Goal: Transaction & Acquisition: Book appointment/travel/reservation

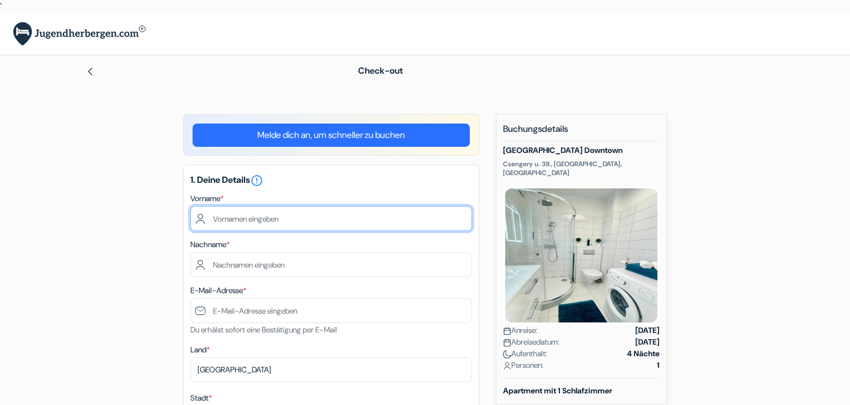
click at [299, 220] on input "text" at bounding box center [331, 218] width 282 height 25
click at [296, 218] on input "bER" at bounding box center [331, 218] width 282 height 25
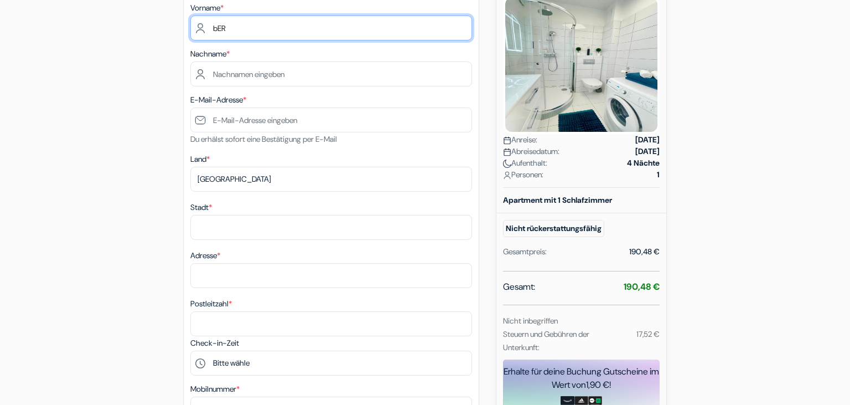
scroll to position [80, 0]
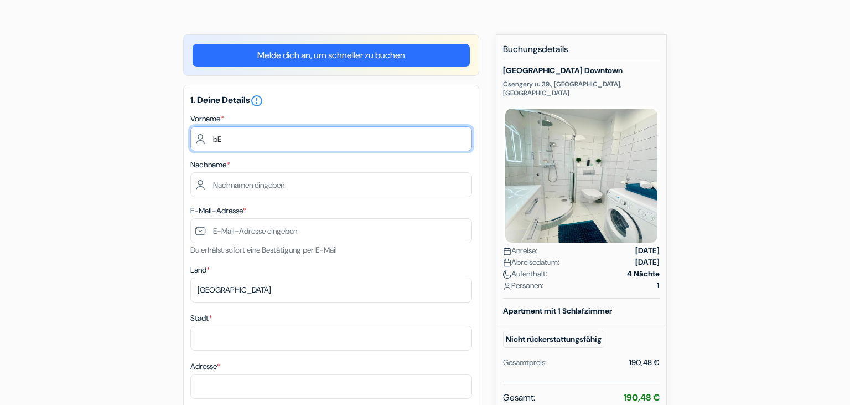
type input "b"
type input "Berit"
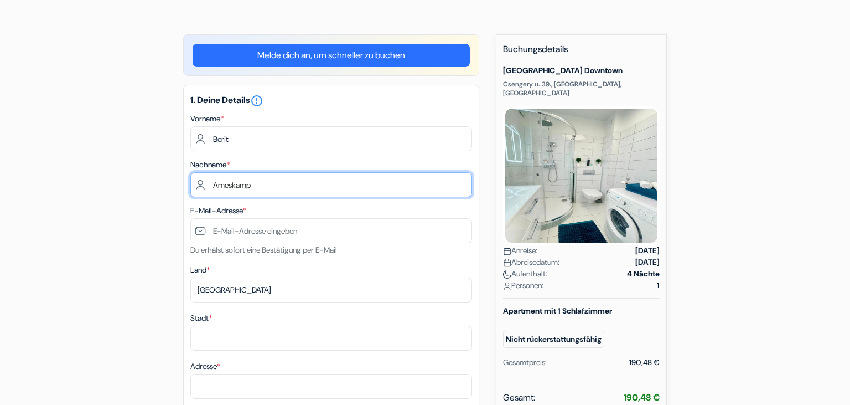
type input "Ameskamp"
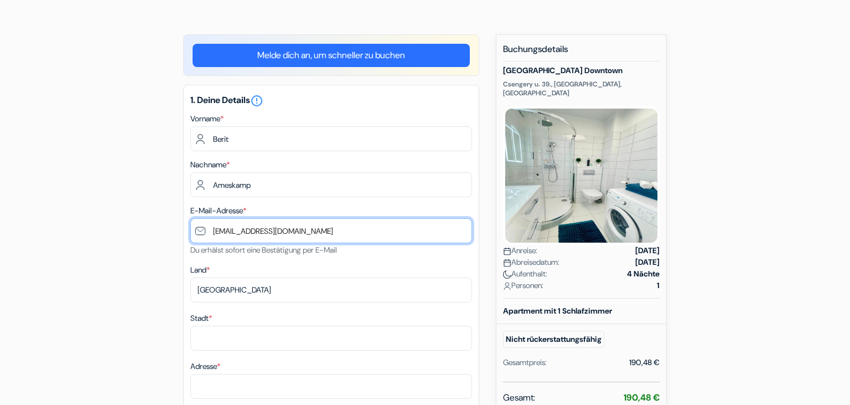
type input "[EMAIL_ADDRESS][DOMAIN_NAME]"
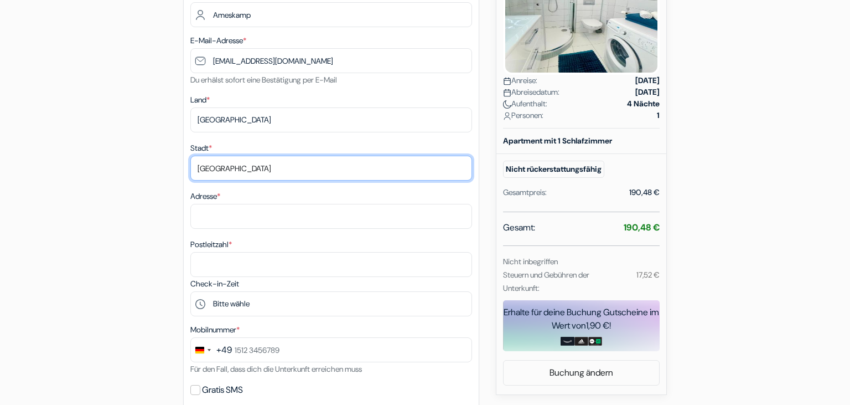
scroll to position [252, 0]
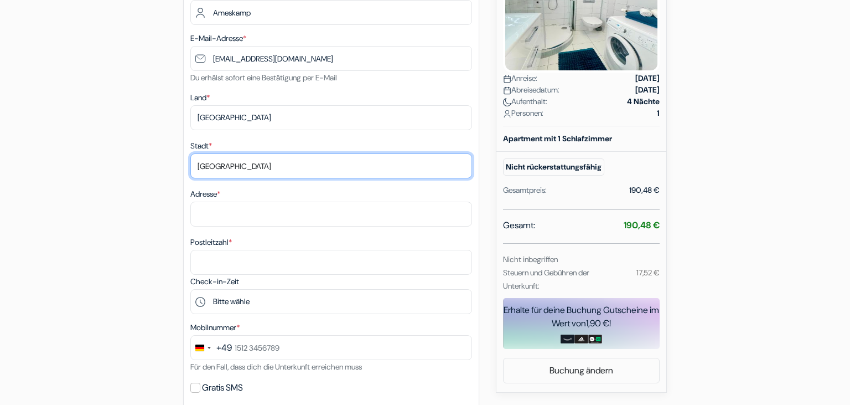
type input "[GEOGRAPHIC_DATA]"
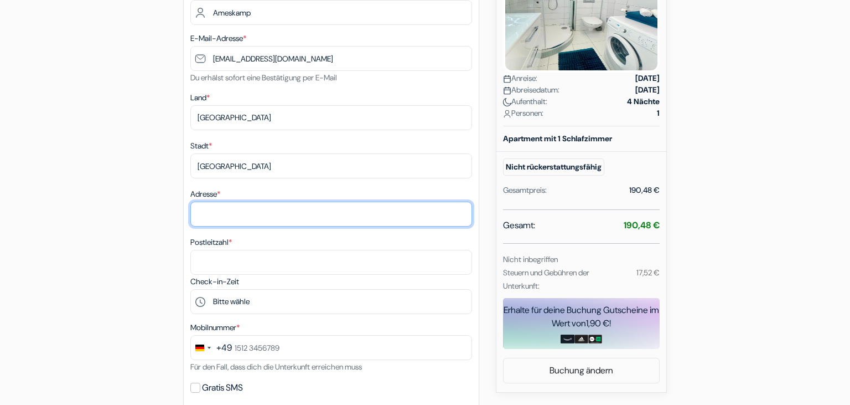
click at [338, 219] on input "Adresse *" at bounding box center [331, 214] width 282 height 25
type input "S"
type input "Adenauerring 20a"
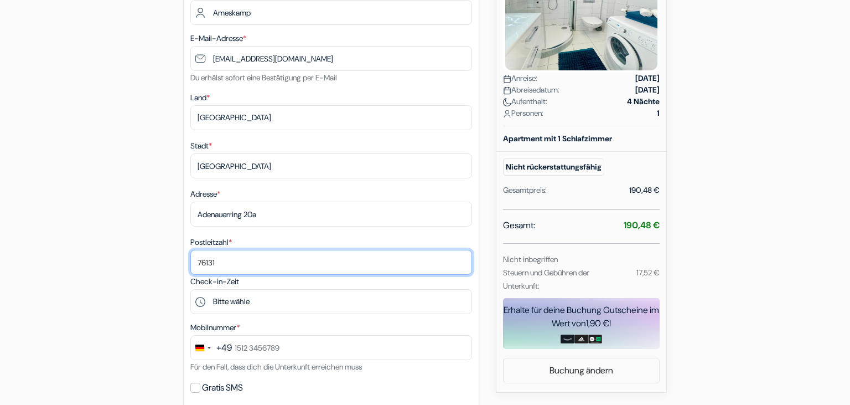
type input "76131"
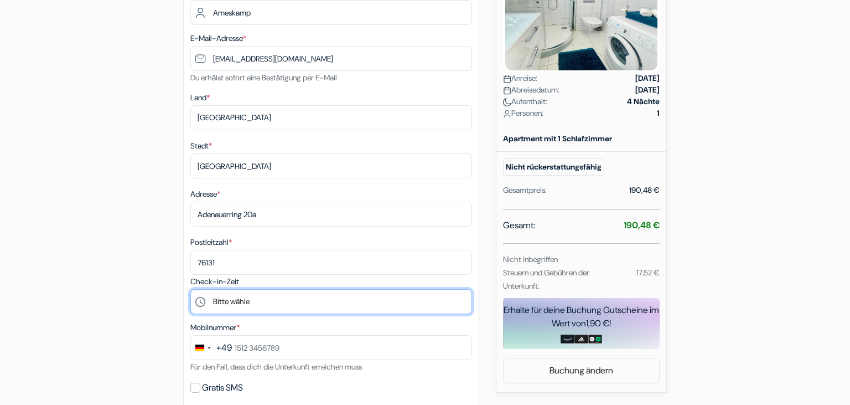
click at [190, 289] on select "Bitte wähle 15:00 16:00 17:00 18:00 19:00 20:00" at bounding box center [331, 301] width 282 height 25
click option "17:00" at bounding box center [0, 0] width 0 height 0
click at [190, 289] on select "Bitte wähle 15:00 16:00 17:00 18:00 19:00 20:00" at bounding box center [331, 301] width 282 height 25
select select "16"
click option "16:00" at bounding box center [0, 0] width 0 height 0
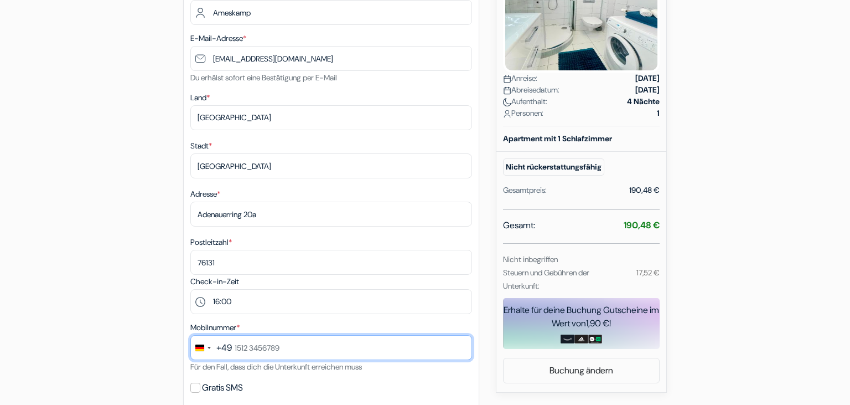
click at [271, 351] on input "text" at bounding box center [331, 347] width 282 height 25
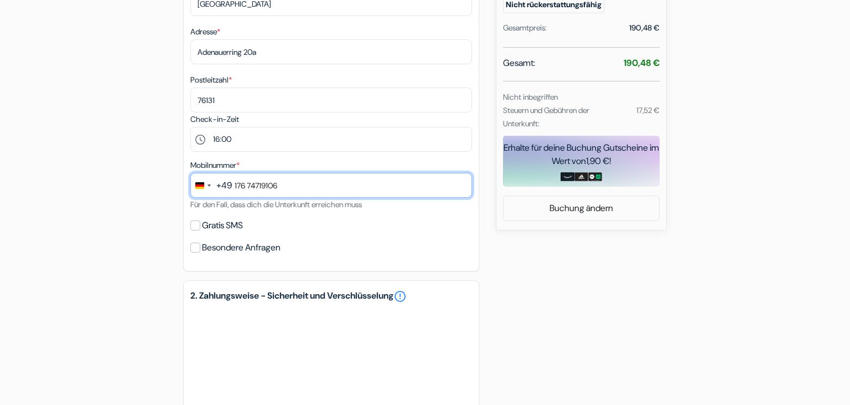
scroll to position [414, 0]
type input "176 74719106"
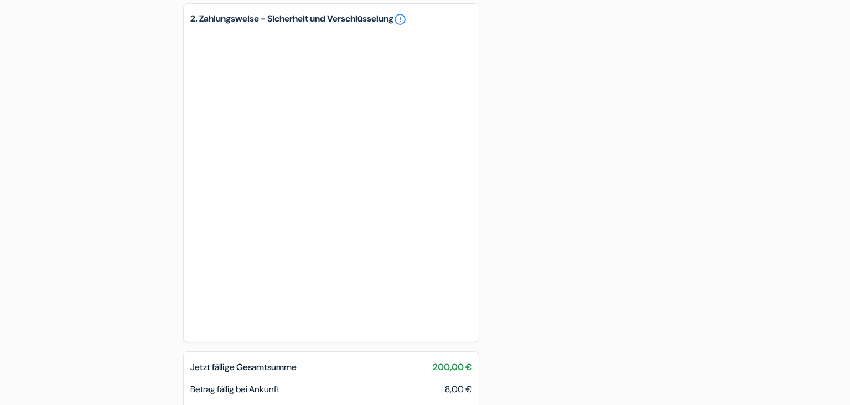
scroll to position [707, 0]
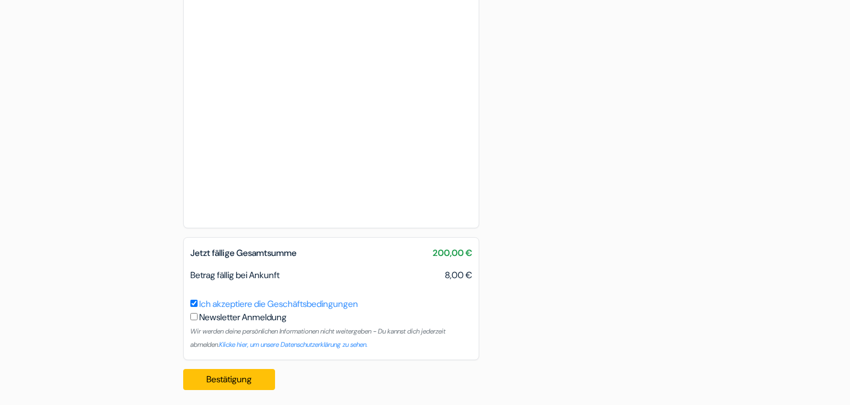
scroll to position [810, 0]
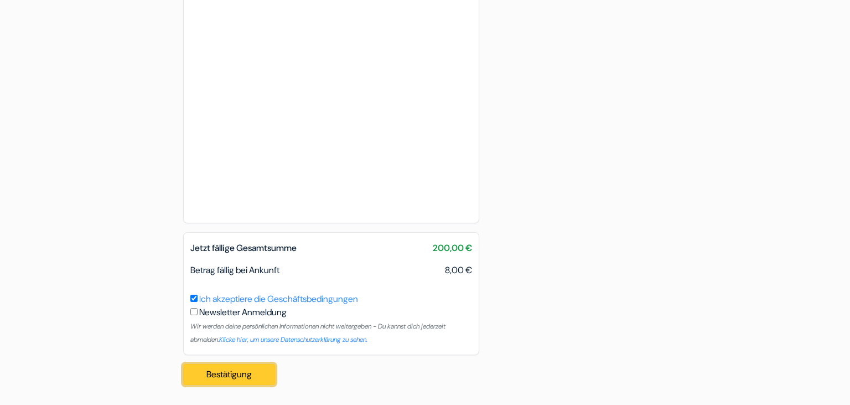
click at [240, 371] on button "Bestätigung Loading..." at bounding box center [229, 374] width 92 height 21
click at [230, 373] on button "Bestätigung Loading..." at bounding box center [229, 374] width 92 height 21
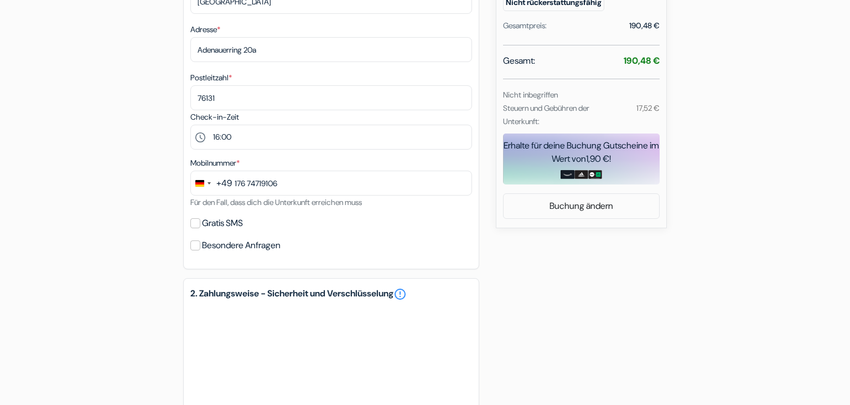
scroll to position [400, 0]
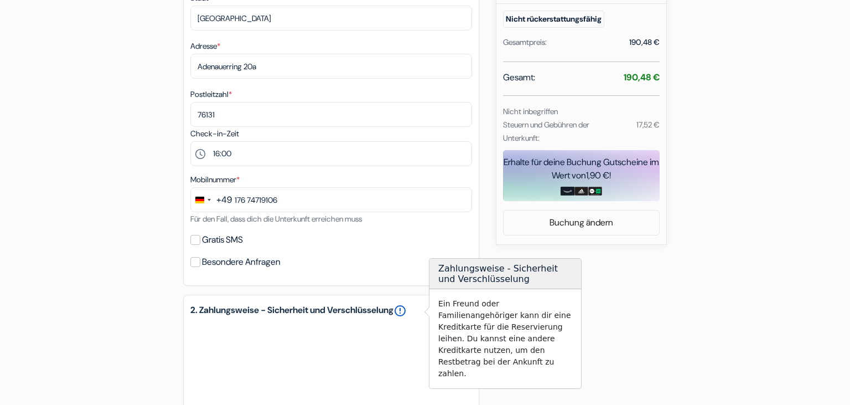
click at [407, 310] on link "error_outline" at bounding box center [400, 310] width 13 height 13
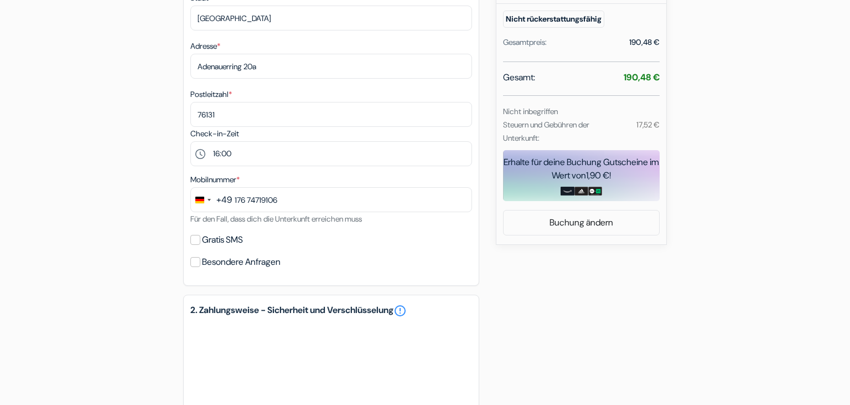
click at [608, 289] on div "add_box Alpesi Apartman Downtown Csengery u. 39., [GEOGRAPHIC_DATA], [GEOGRAPHI…" at bounding box center [425, 259] width 731 height 1090
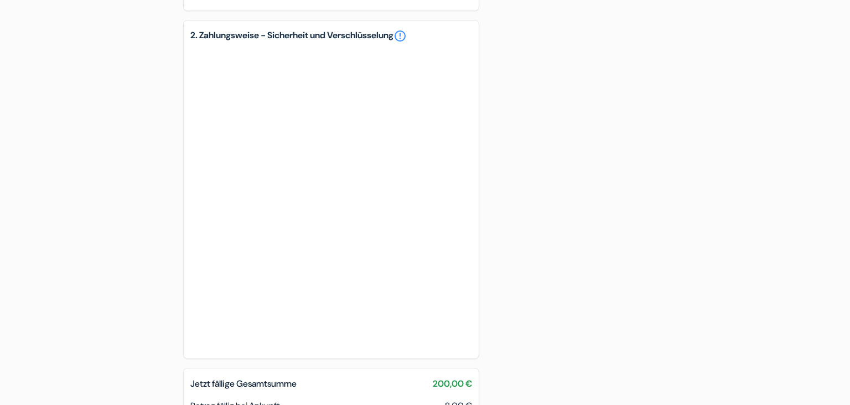
scroll to position [810, 0]
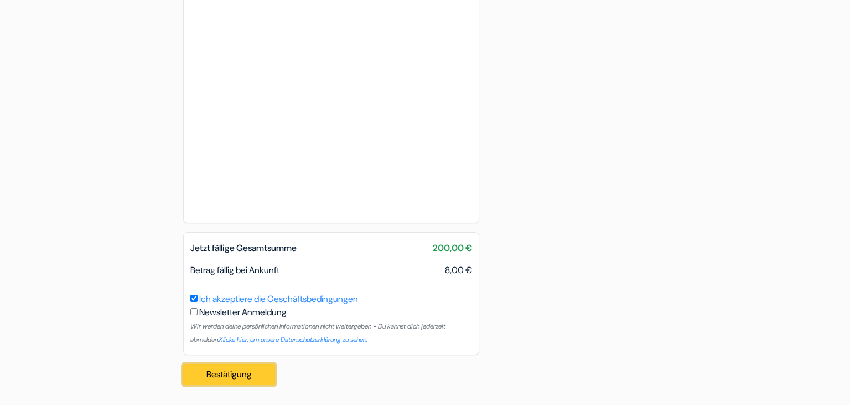
click at [241, 381] on button "Bestätigung Loading..." at bounding box center [229, 374] width 92 height 21
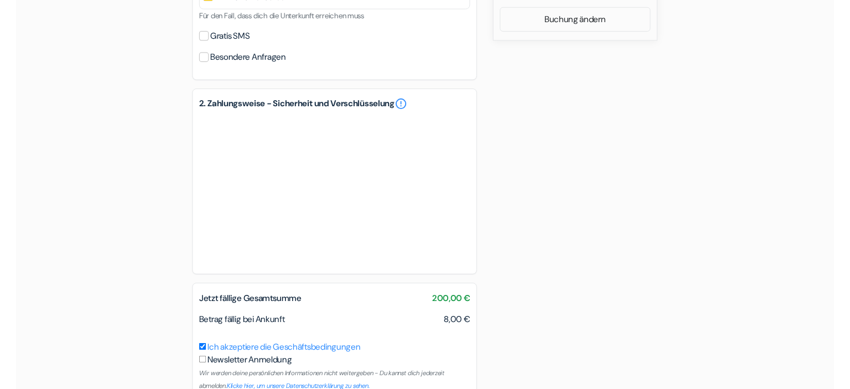
scroll to position [664, 0]
